Goal: Task Accomplishment & Management: Use online tool/utility

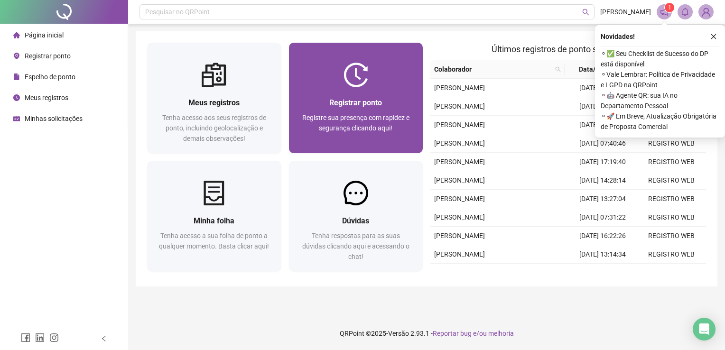
click at [405, 126] on div "Registre sua presença com rapidez e segurança clicando aqui!" at bounding box center [355, 127] width 111 height 31
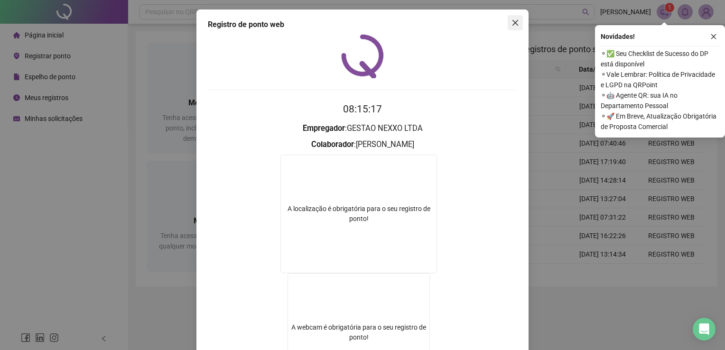
click at [513, 22] on icon "close" at bounding box center [515, 23] width 8 height 8
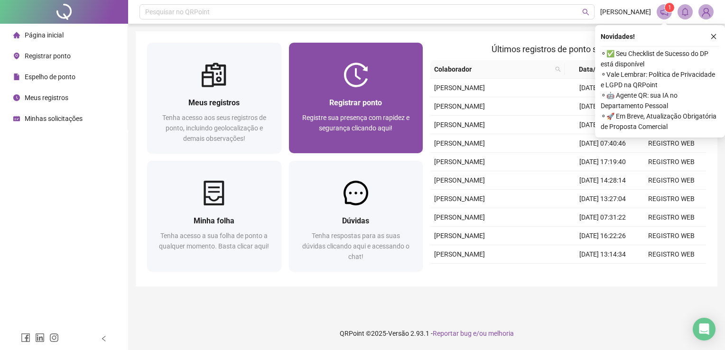
click at [361, 95] on div "Registrar ponto Registre sua presença com rapidez e segurança clicando aqui!" at bounding box center [356, 120] width 134 height 66
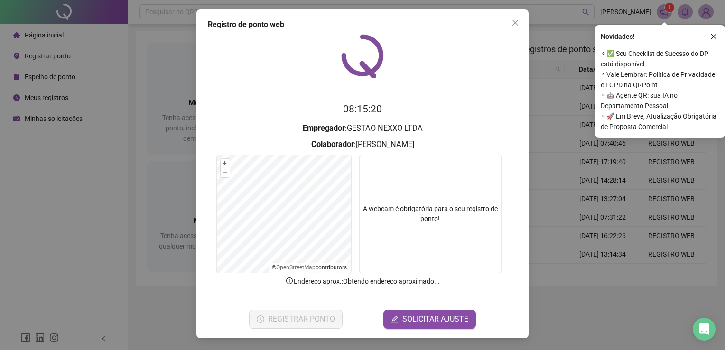
click at [715, 37] on icon "close" at bounding box center [713, 36] width 7 height 7
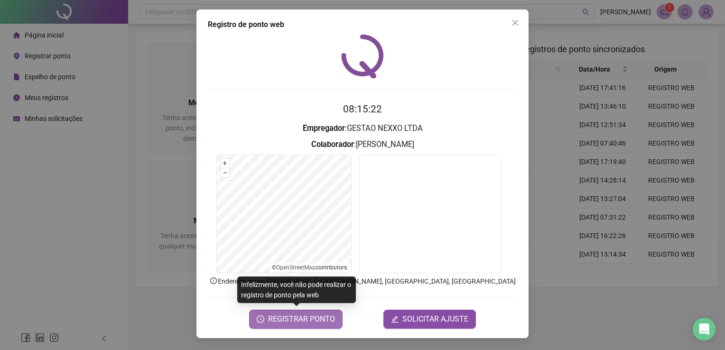
click at [312, 321] on span "REGISTRAR PONTO" at bounding box center [301, 318] width 67 height 11
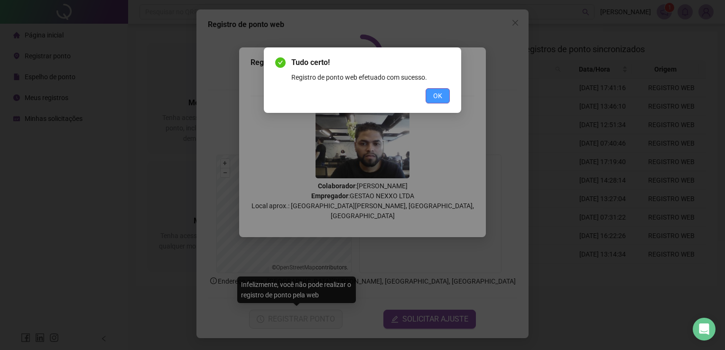
click at [441, 92] on span "OK" at bounding box center [437, 96] width 9 height 10
